Goal: Information Seeking & Learning: Learn about a topic

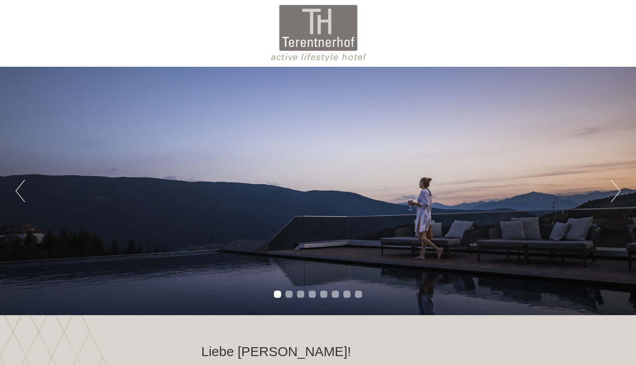
scroll to position [674, 0]
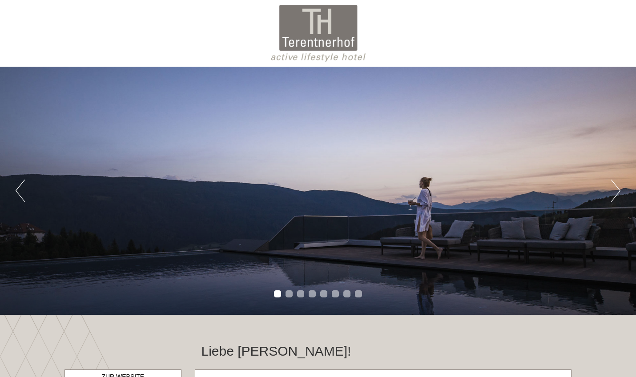
scroll to position [674, 0]
click at [613, 190] on button "Next" at bounding box center [615, 191] width 9 height 22
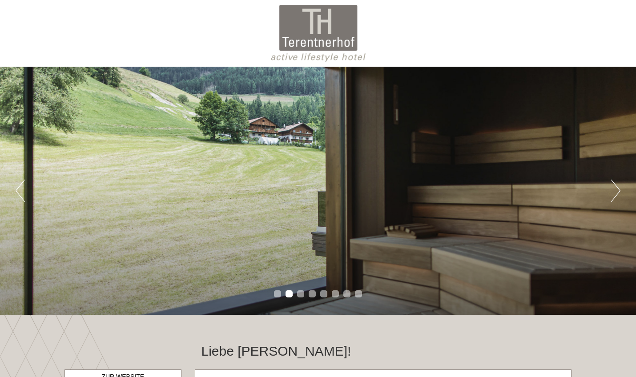
click at [612, 192] on button "Next" at bounding box center [615, 191] width 9 height 22
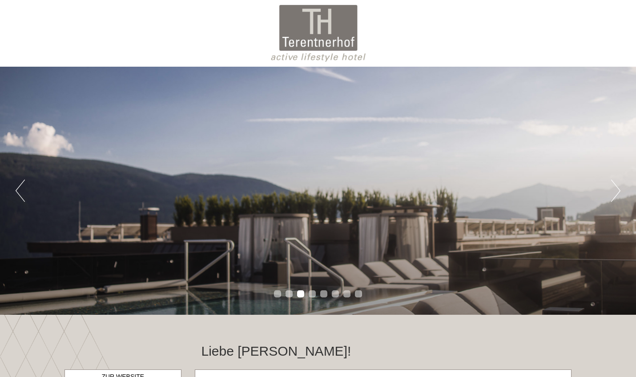
click at [612, 192] on button "Next" at bounding box center [615, 191] width 9 height 22
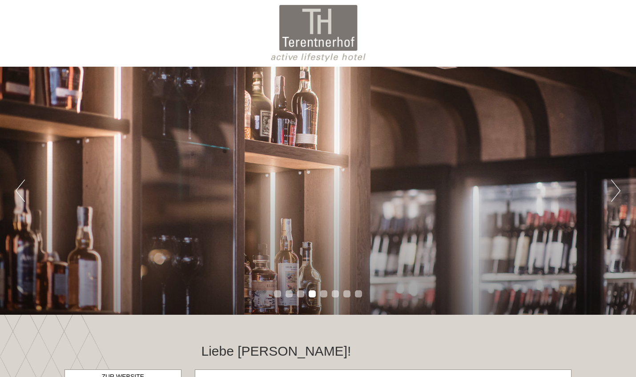
click at [612, 192] on button "Next" at bounding box center [615, 191] width 9 height 22
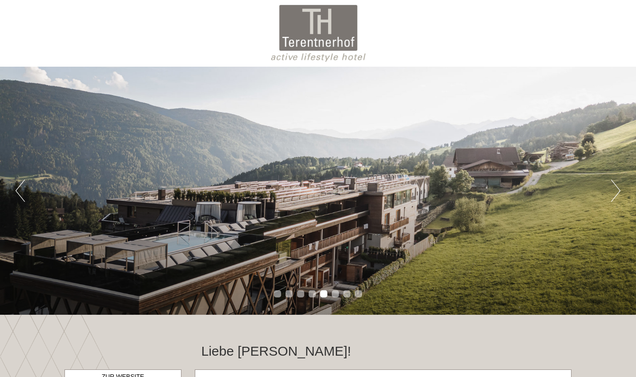
click at [612, 193] on button "Next" at bounding box center [615, 191] width 9 height 22
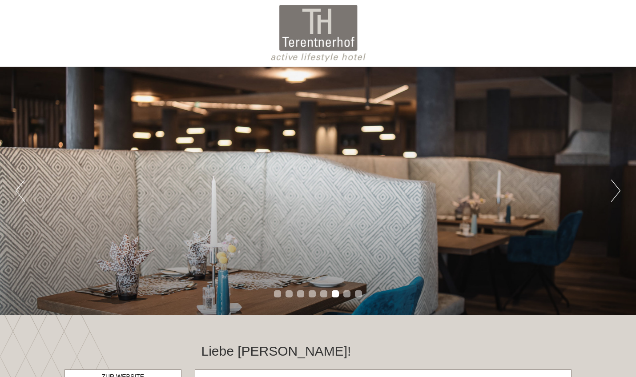
click at [612, 193] on button "Next" at bounding box center [615, 191] width 9 height 22
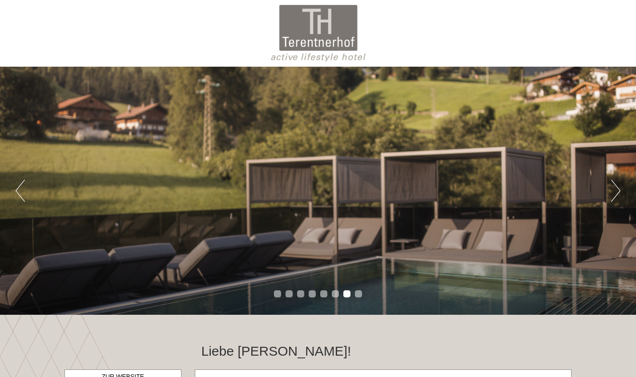
click at [612, 193] on button "Next" at bounding box center [615, 191] width 9 height 22
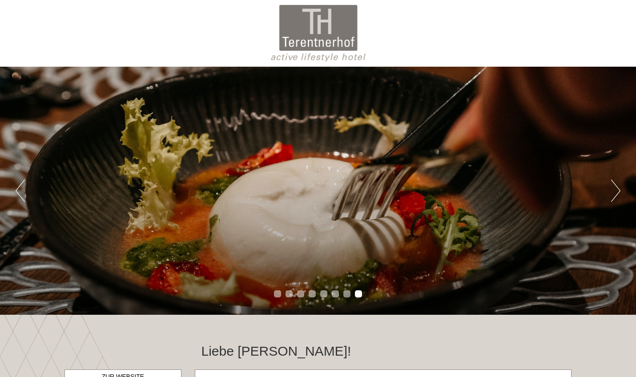
click at [612, 193] on button "Next" at bounding box center [615, 191] width 9 height 22
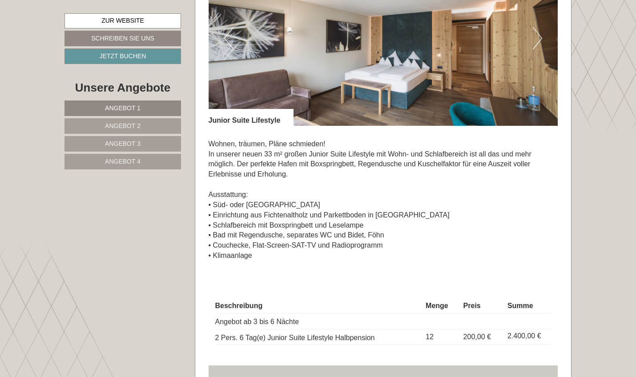
scroll to position [530, 0]
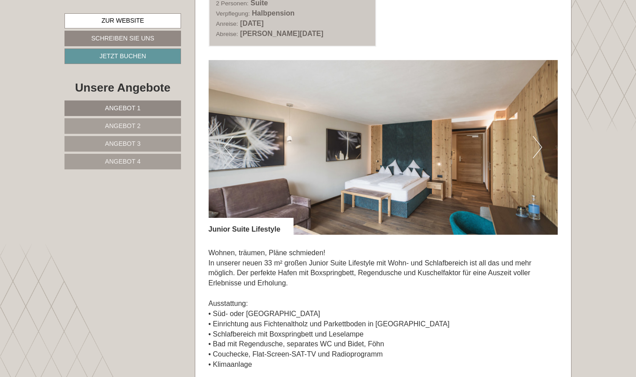
click at [534, 146] on button "Next" at bounding box center [537, 147] width 9 height 22
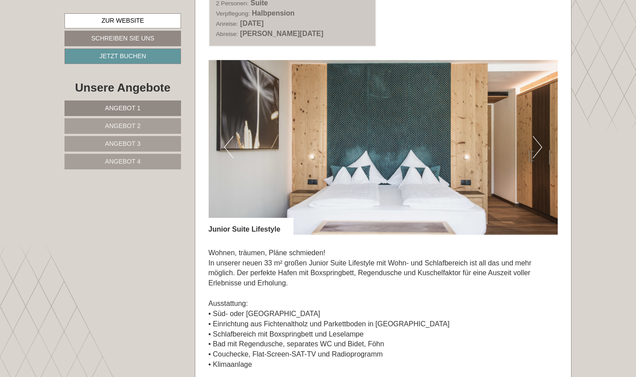
click at [534, 146] on button "Next" at bounding box center [537, 147] width 9 height 22
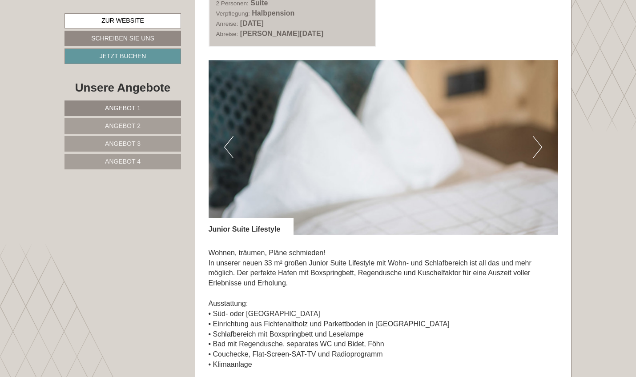
click at [534, 146] on button "Next" at bounding box center [537, 147] width 9 height 22
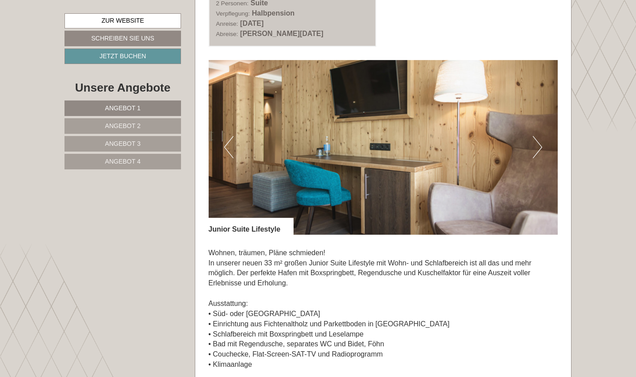
click at [534, 146] on button "Next" at bounding box center [537, 147] width 9 height 22
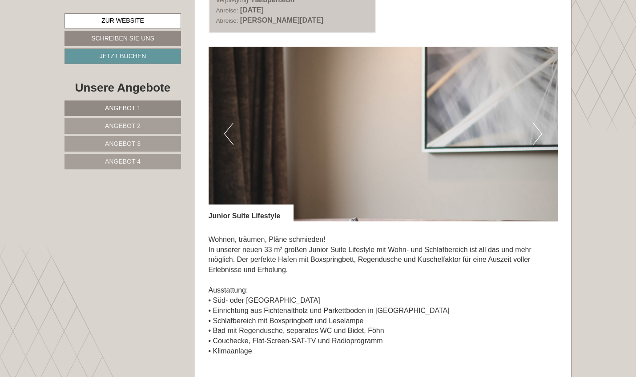
scroll to position [547, 0]
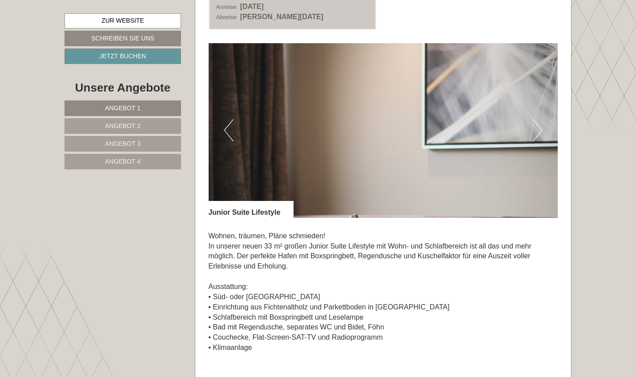
click at [127, 126] on span "Angebot 2" at bounding box center [123, 125] width 36 height 7
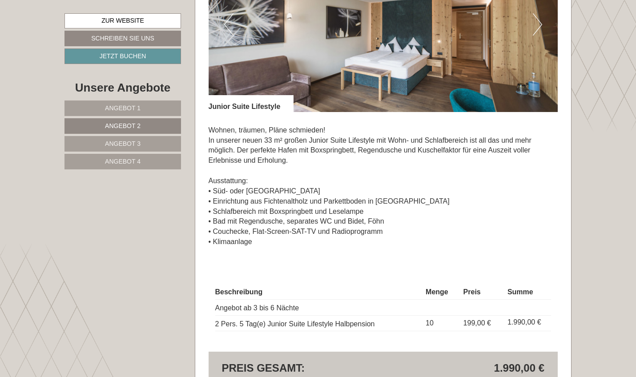
scroll to position [655, 0]
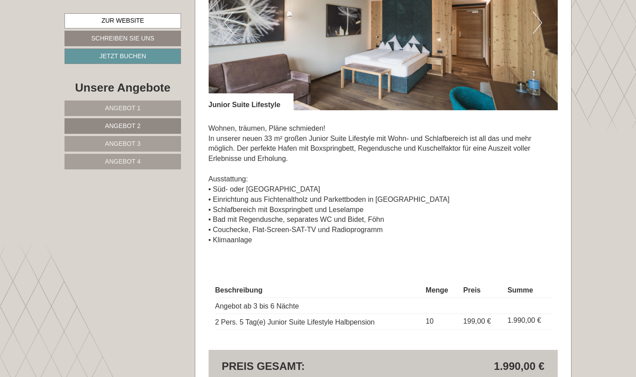
click at [127, 101] on link "Angebot 1" at bounding box center [122, 108] width 116 height 16
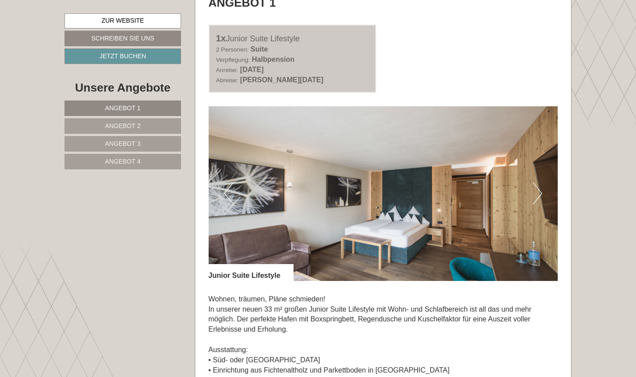
scroll to position [469, 0]
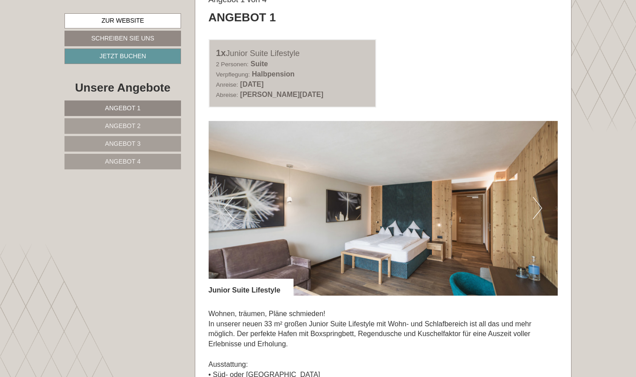
click at [132, 125] on span "Angebot 2" at bounding box center [123, 125] width 36 height 7
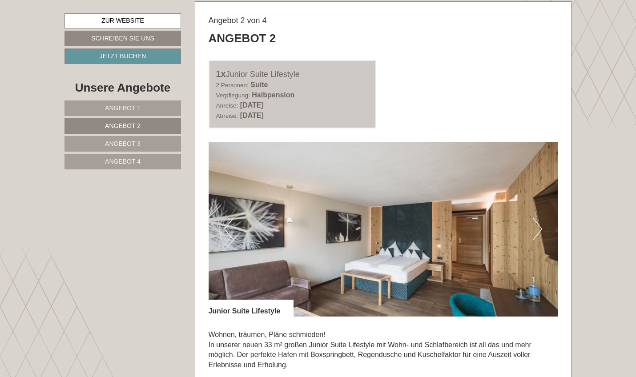
click at [132, 141] on span "Angebot 3" at bounding box center [123, 143] width 36 height 7
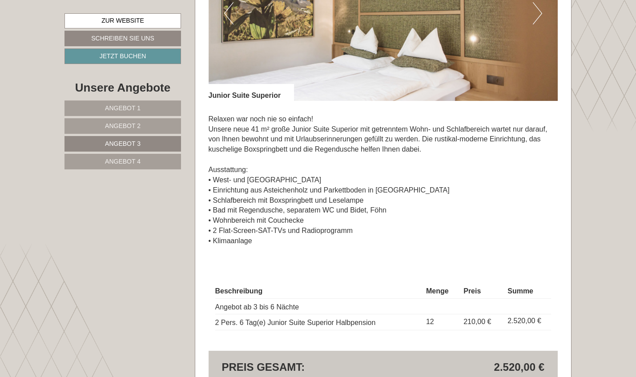
scroll to position [661, 0]
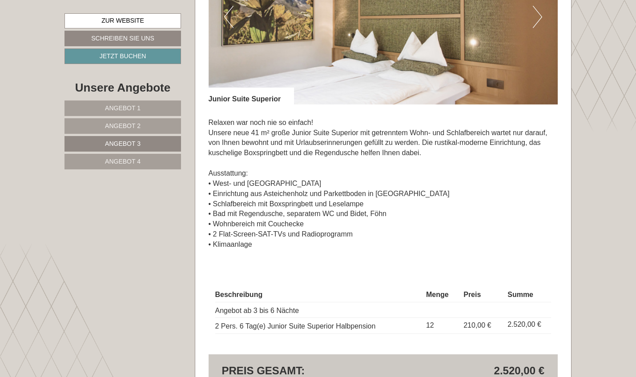
click at [129, 158] on span "Angebot 4" at bounding box center [123, 161] width 36 height 7
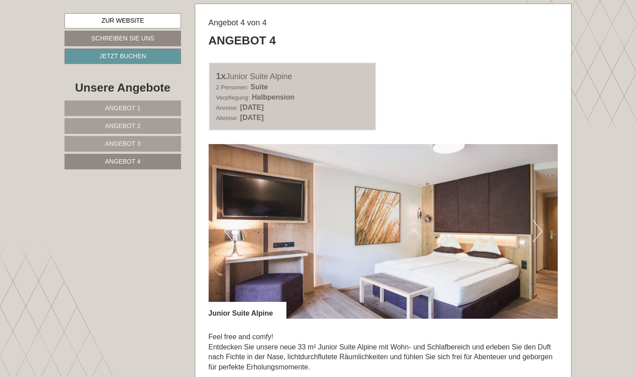
scroll to position [449, 0]
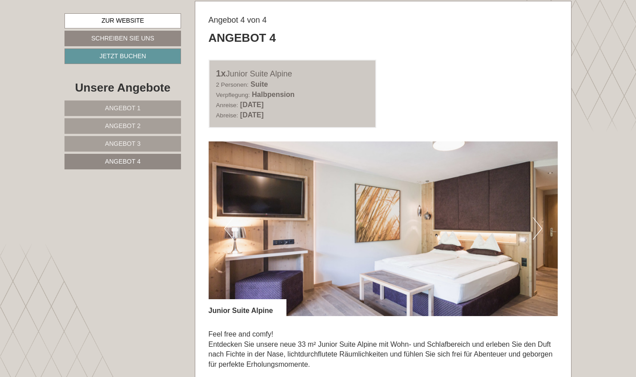
click at [127, 100] on link "Angebot 1" at bounding box center [122, 108] width 116 height 16
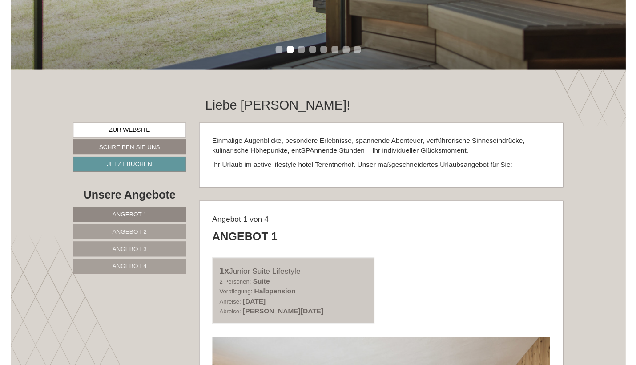
scroll to position [312, 0]
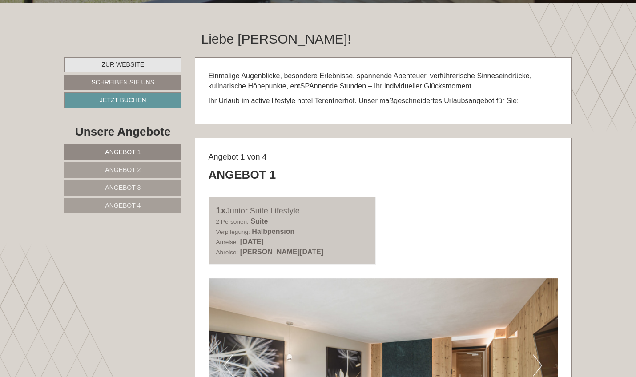
click at [117, 62] on link "Zur Website" at bounding box center [122, 64] width 117 height 15
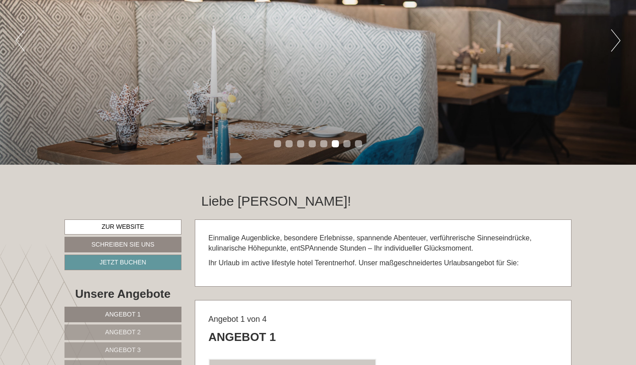
scroll to position [242, 0]
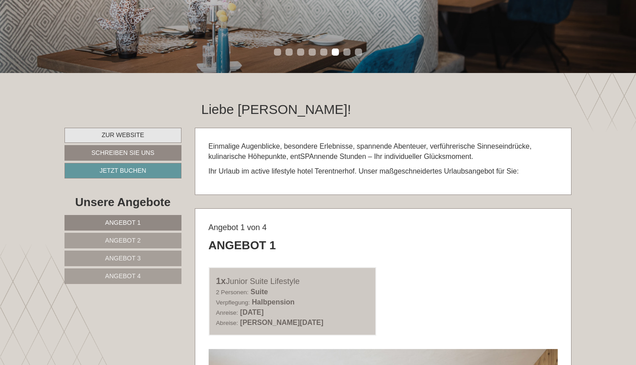
click at [140, 132] on link "Zur Website" at bounding box center [122, 135] width 117 height 15
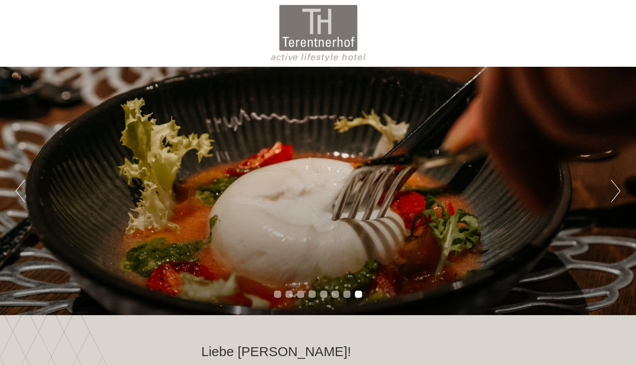
scroll to position [0, 0]
